Goal: Information Seeking & Learning: Learn about a topic

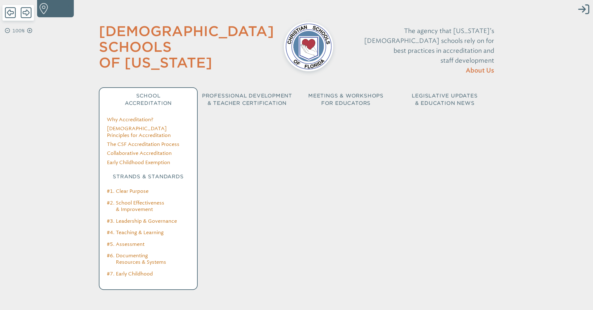
click at [152, 93] on span "School Accreditation" at bounding box center [148, 99] width 47 height 13
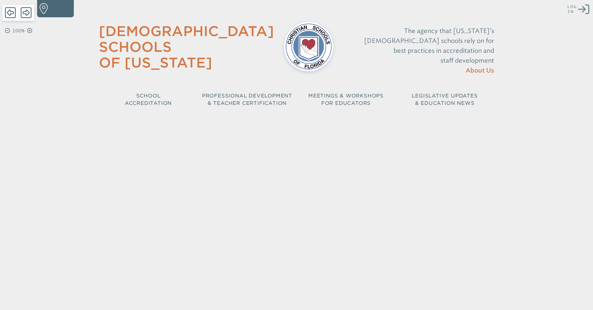
click at [584, 12] on icon "Log in or Create Account" at bounding box center [583, 9] width 11 height 11
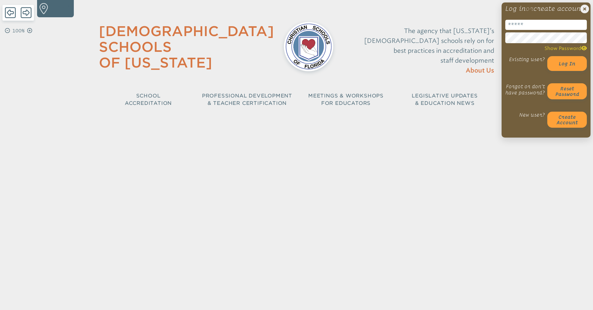
click at [531, 30] on input "email" at bounding box center [545, 25] width 81 height 10
type input "**********"
click at [547, 56] on button "Log in" at bounding box center [567, 63] width 40 height 15
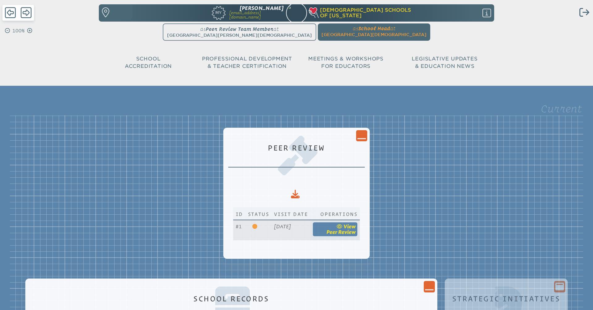
click at [343, 227] on icon at bounding box center [339, 226] width 7 height 5
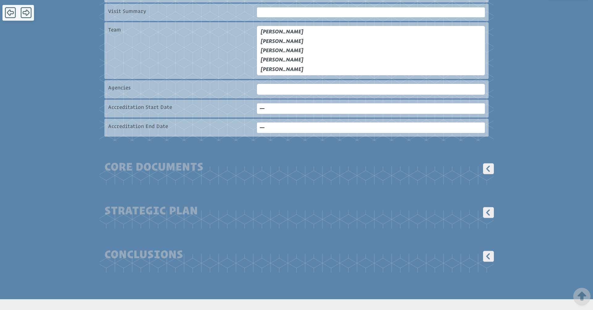
scroll to position [191, 0]
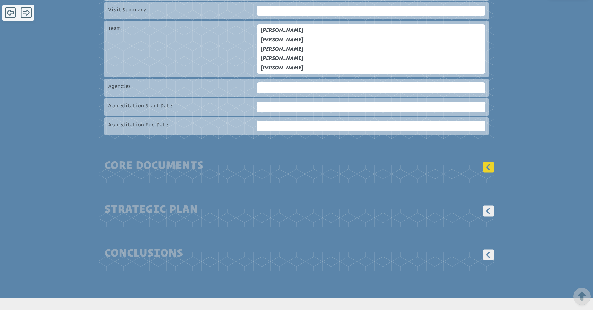
click at [490, 170] on icon at bounding box center [488, 167] width 11 height 11
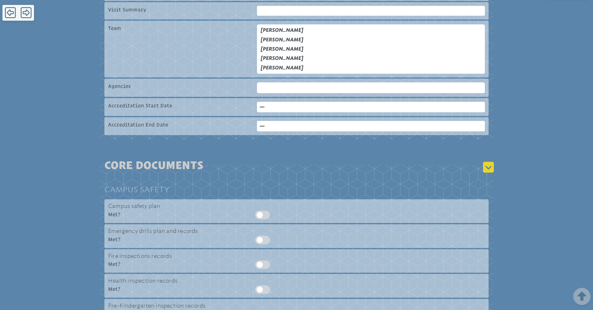
scroll to position [350, 0]
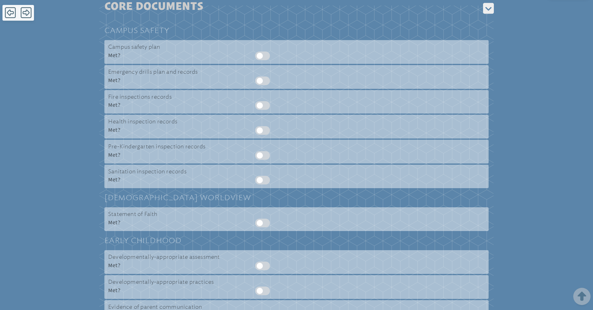
click at [257, 56] on div at bounding box center [370, 56] width 230 height 9
click at [259, 54] on div at bounding box center [370, 56] width 230 height 9
click at [260, 54] on div at bounding box center [370, 56] width 230 height 9
click at [259, 56] on div at bounding box center [370, 56] width 230 height 9
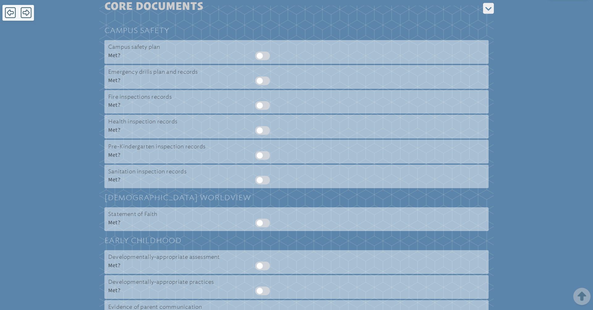
click at [259, 56] on div at bounding box center [370, 56] width 230 height 9
drag, startPoint x: 259, startPoint y: 56, endPoint x: 290, endPoint y: 55, distance: 30.9
click at [290, 55] on div at bounding box center [370, 56] width 230 height 9
click at [261, 56] on div at bounding box center [370, 56] width 230 height 9
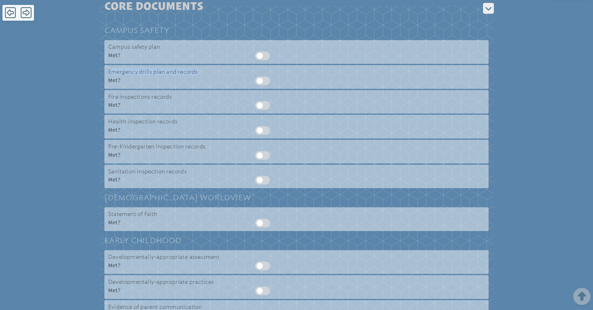
click at [261, 56] on div at bounding box center [370, 56] width 230 height 9
click at [258, 82] on div at bounding box center [370, 81] width 230 height 9
click at [113, 180] on p "Met ?" at bounding box center [168, 179] width 121 height 7
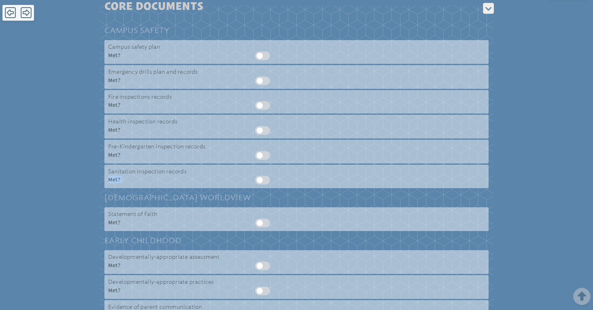
click at [113, 180] on p "Met ?" at bounding box center [168, 179] width 121 height 7
click at [259, 183] on div at bounding box center [370, 180] width 230 height 9
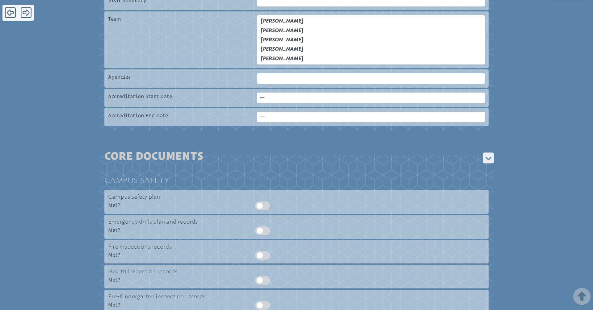
scroll to position [0, 0]
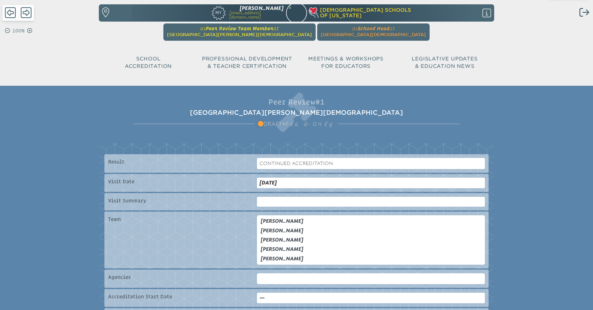
click at [264, 29] on span "Peer Review Team Member" at bounding box center [240, 29] width 68 height 6
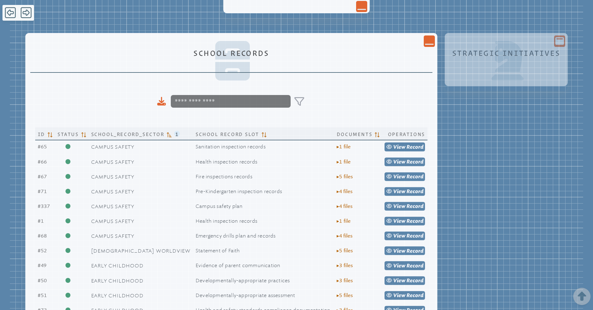
scroll to position [245, 0]
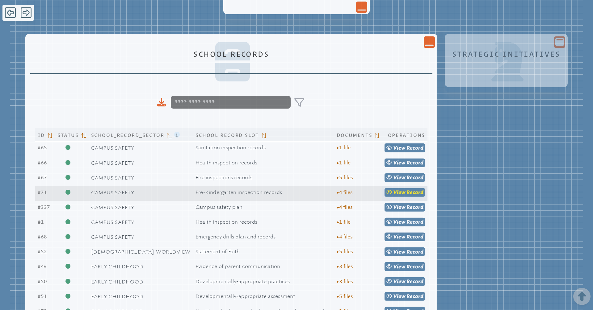
click at [401, 194] on span "view" at bounding box center [399, 193] width 12 height 6
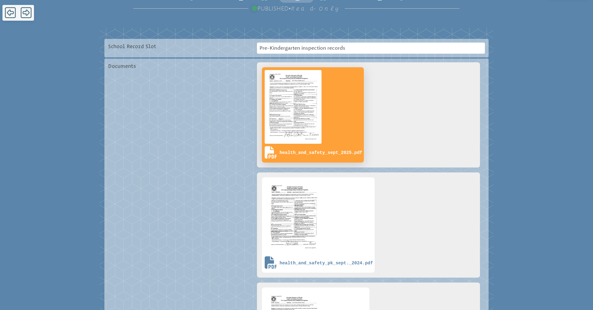
scroll to position [140, 0]
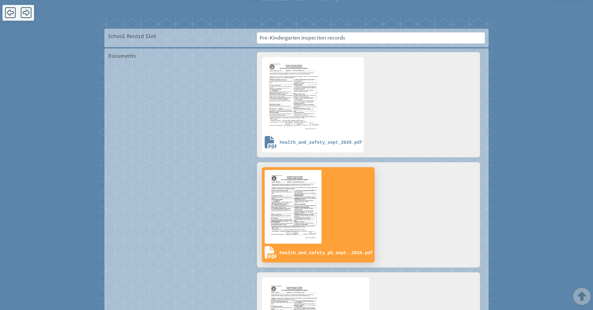
click at [341, 227] on link "health_and_safety_pk_sept._2024.pdf" at bounding box center [318, 214] width 113 height 95
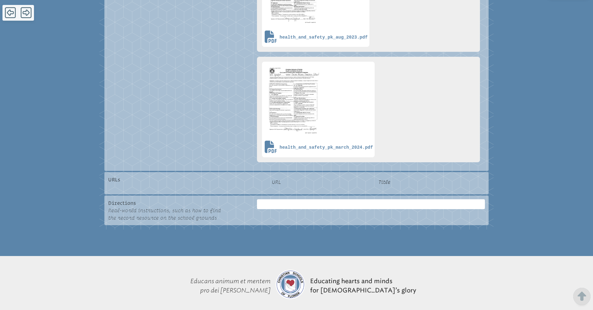
scroll to position [0, 0]
